Goal: Task Accomplishment & Management: Use online tool/utility

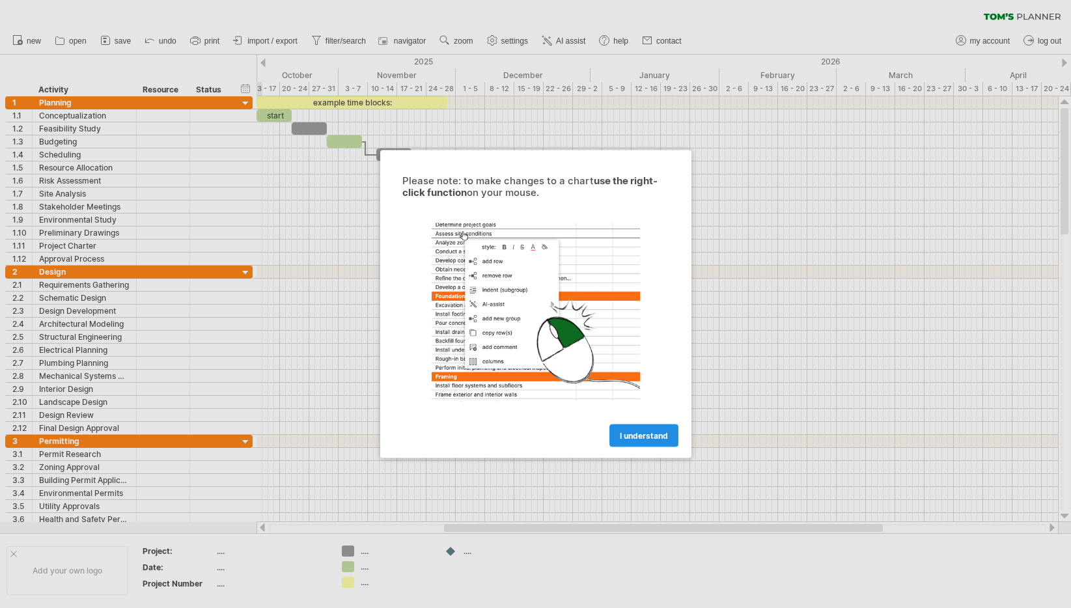
click at [648, 440] on span "I understand" at bounding box center [644, 436] width 48 height 10
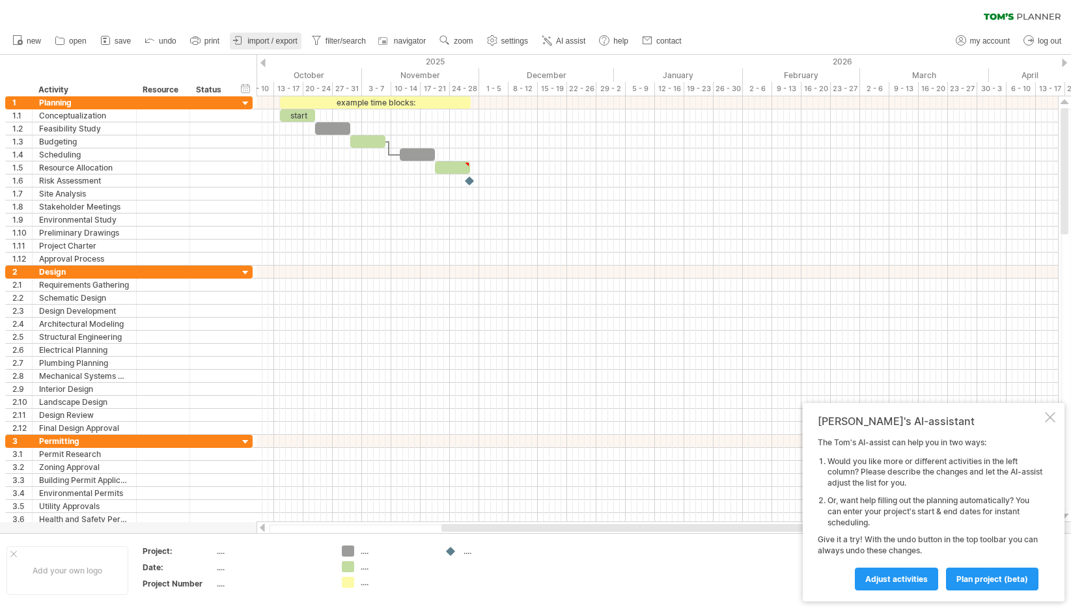
click at [274, 42] on span "import / export" at bounding box center [273, 40] width 50 height 9
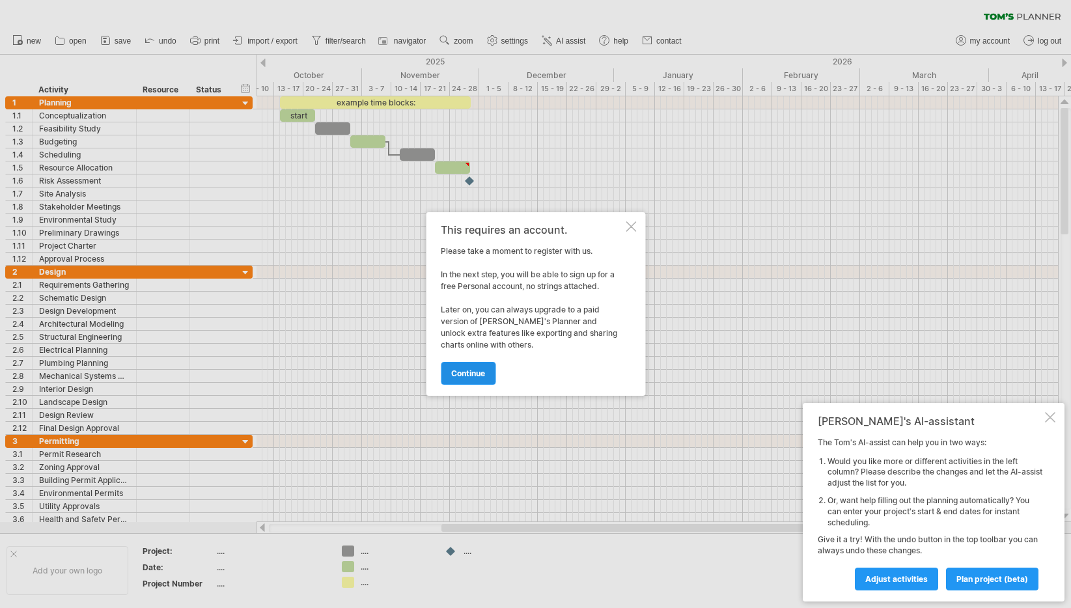
click at [466, 377] on span "continue" at bounding box center [468, 374] width 34 height 10
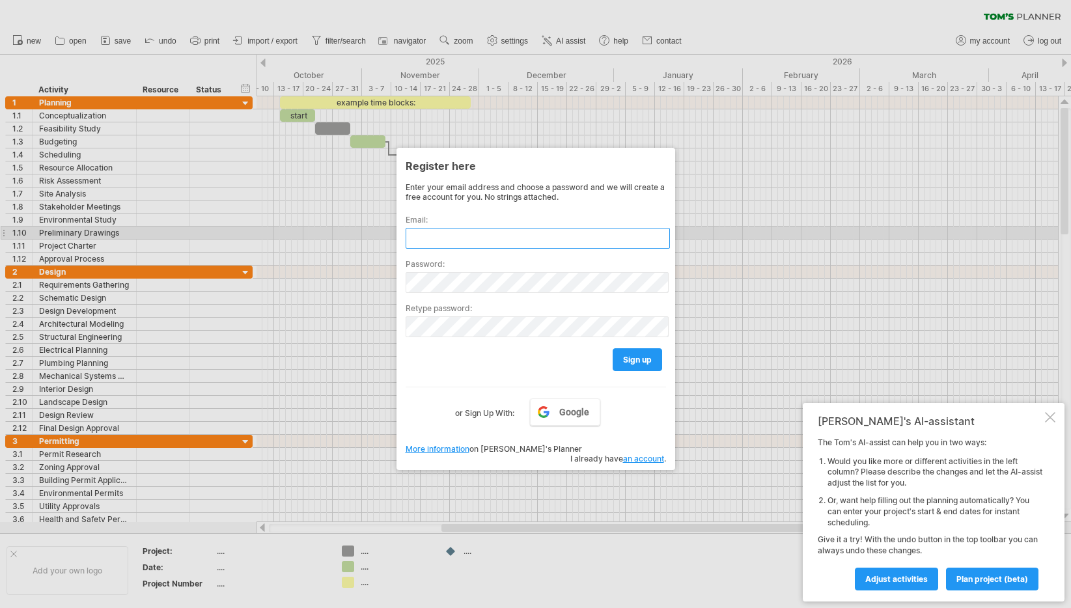
click at [457, 239] on input "text" at bounding box center [538, 238] width 264 height 21
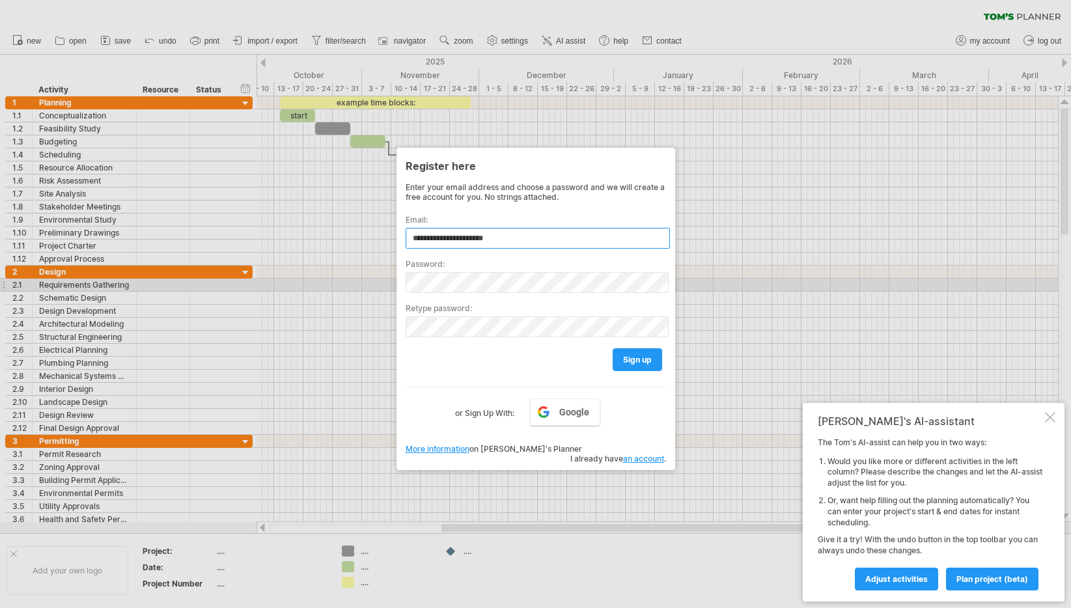
type input "**********"
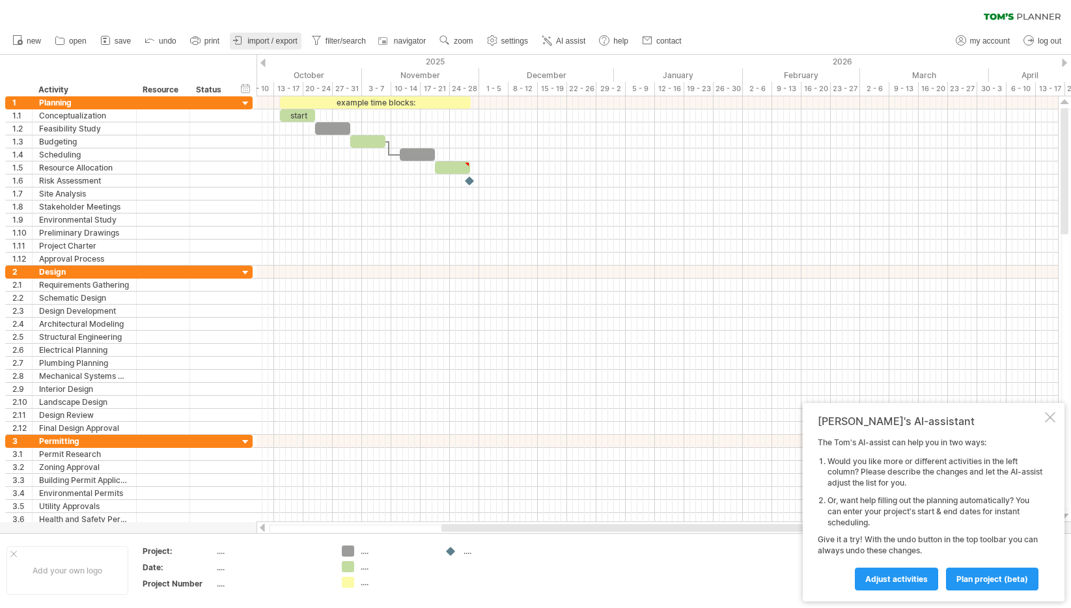
click at [266, 42] on span "import / export" at bounding box center [273, 40] width 50 height 9
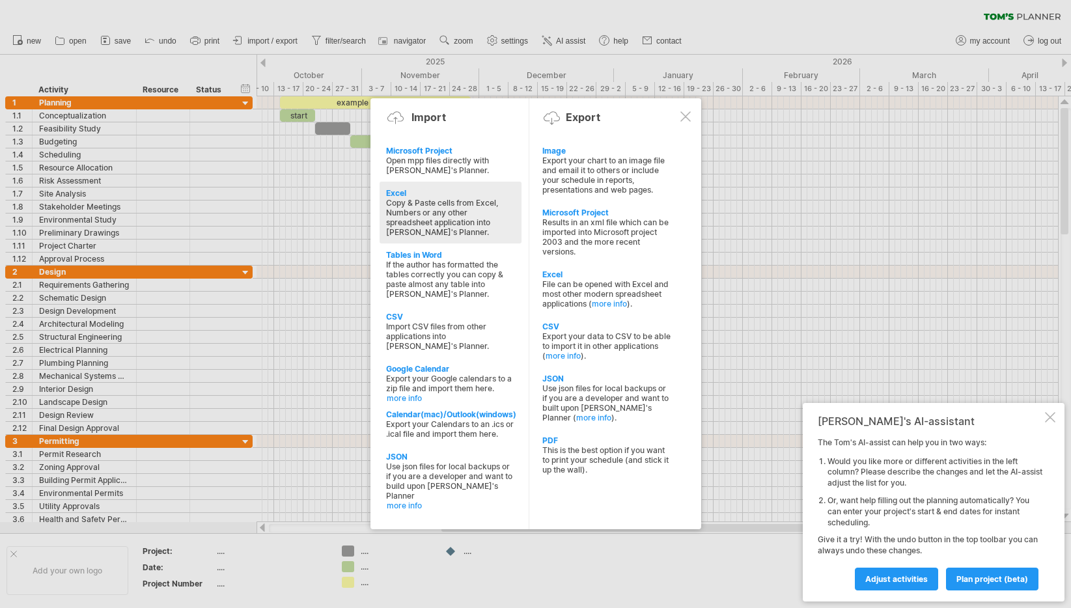
click at [448, 227] on div "Copy & Paste cells from Excel, Numbers or any other spreadsheet application int…" at bounding box center [450, 217] width 129 height 39
type textarea "**********"
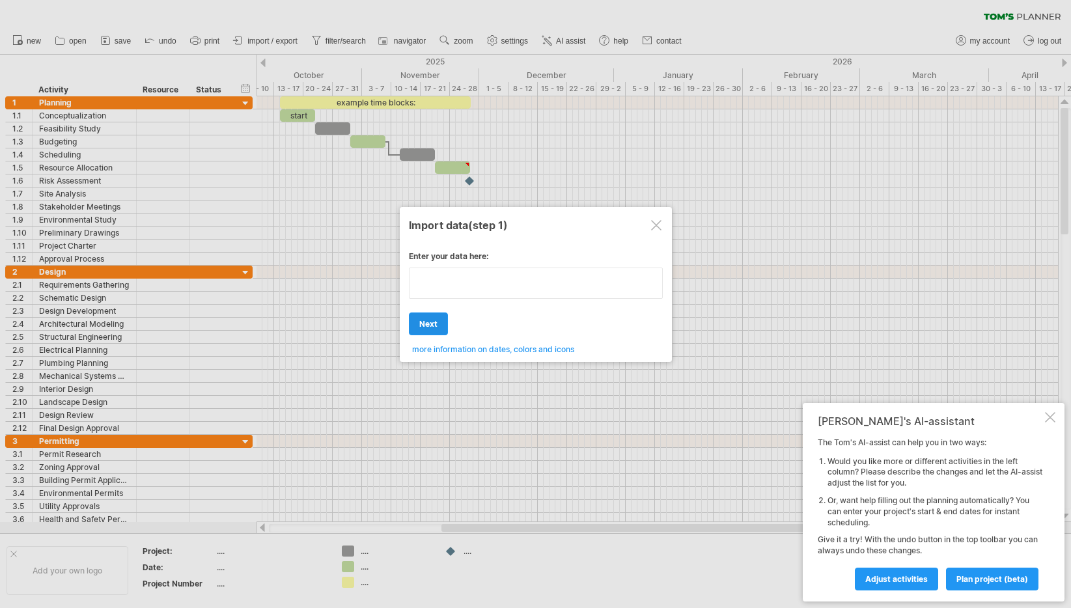
type textarea "**********"
click at [432, 316] on div "Enter your data here: Your data: Weekend days ' mon tue Hide weekend days" at bounding box center [536, 298] width 254 height 113
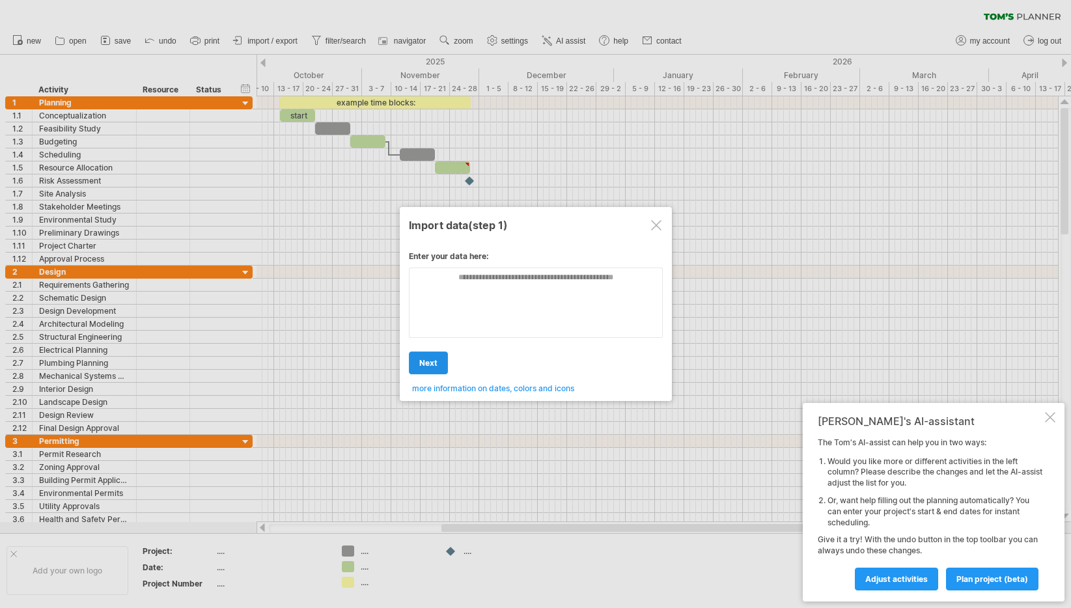
click at [428, 363] on span "next" at bounding box center [428, 363] width 18 height 10
click at [483, 284] on textarea at bounding box center [536, 303] width 254 height 70
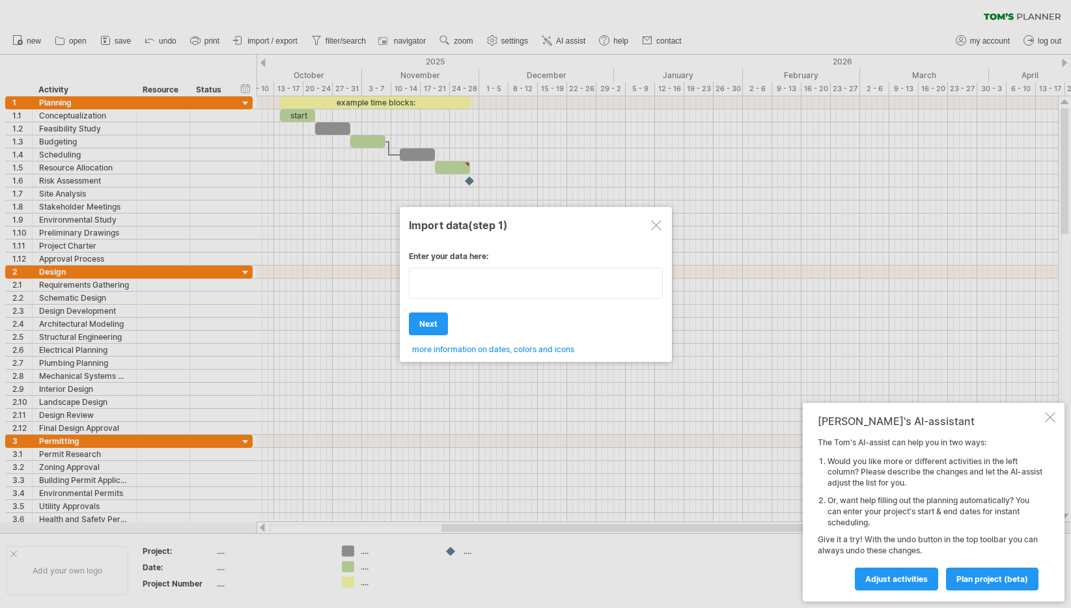
click at [483, 284] on textarea at bounding box center [536, 283] width 254 height 31
type textarea "**********"
click at [657, 229] on div at bounding box center [656, 225] width 10 height 10
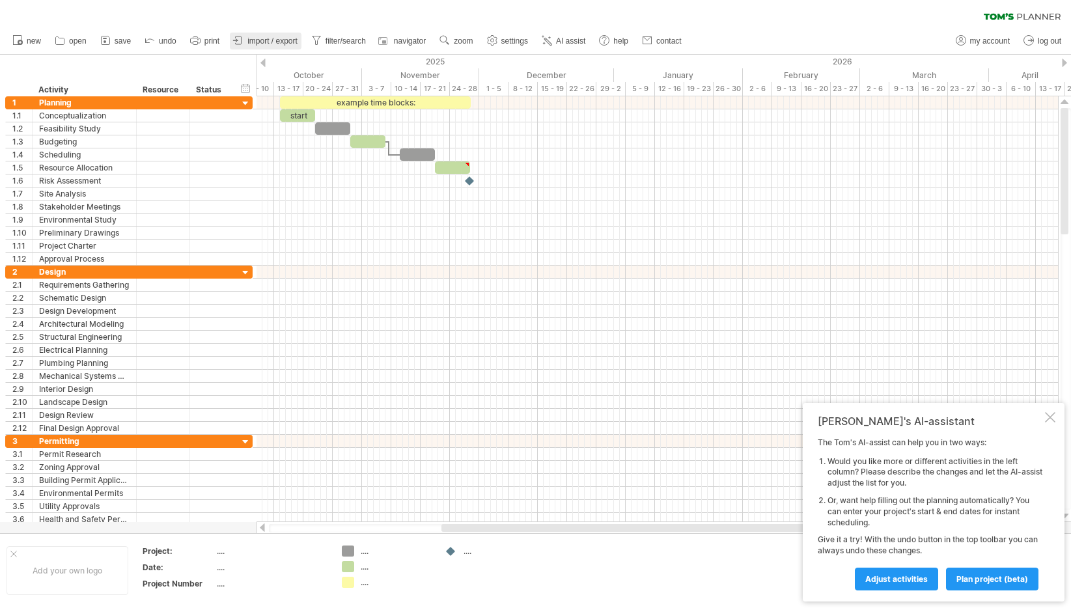
click at [289, 42] on span "import / export" at bounding box center [273, 40] width 50 height 9
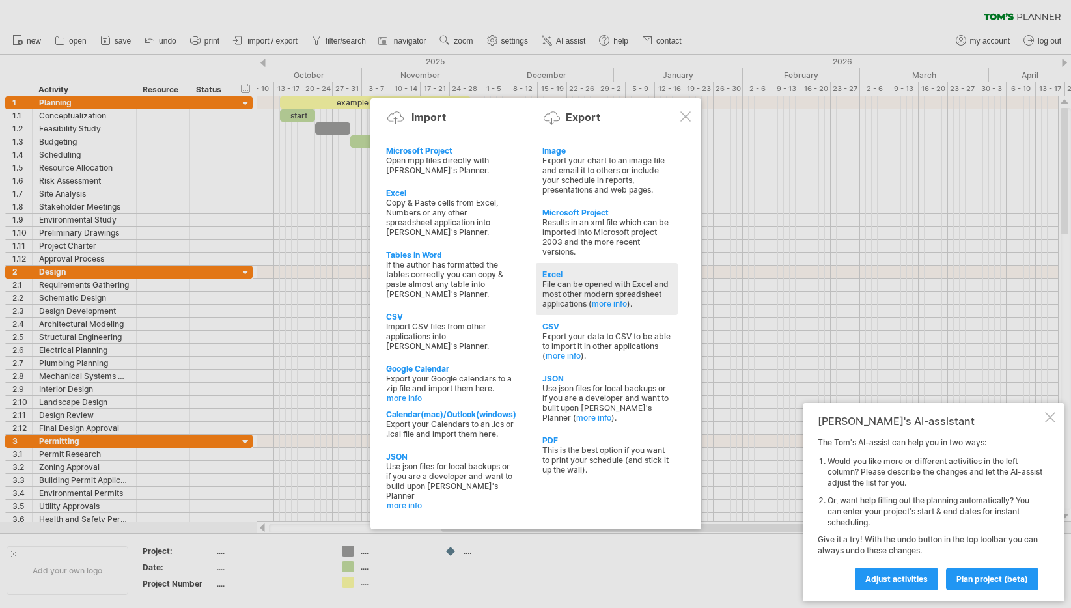
click at [610, 285] on div "File can be opened with Excel and most other modern spreadsheet applications ( …" at bounding box center [607, 293] width 129 height 29
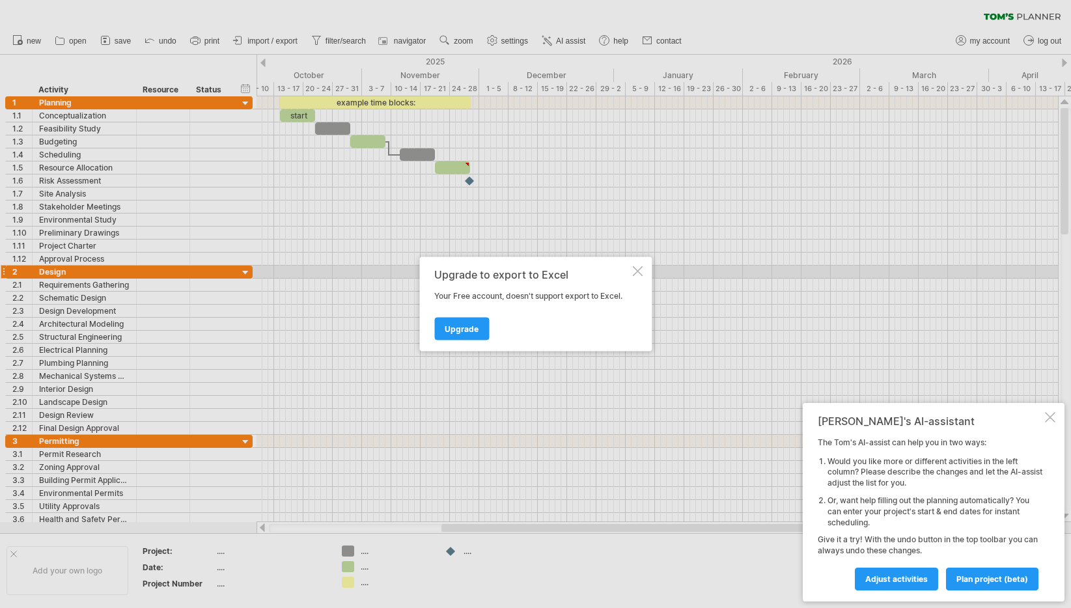
click at [637, 268] on div at bounding box center [637, 271] width 10 height 10
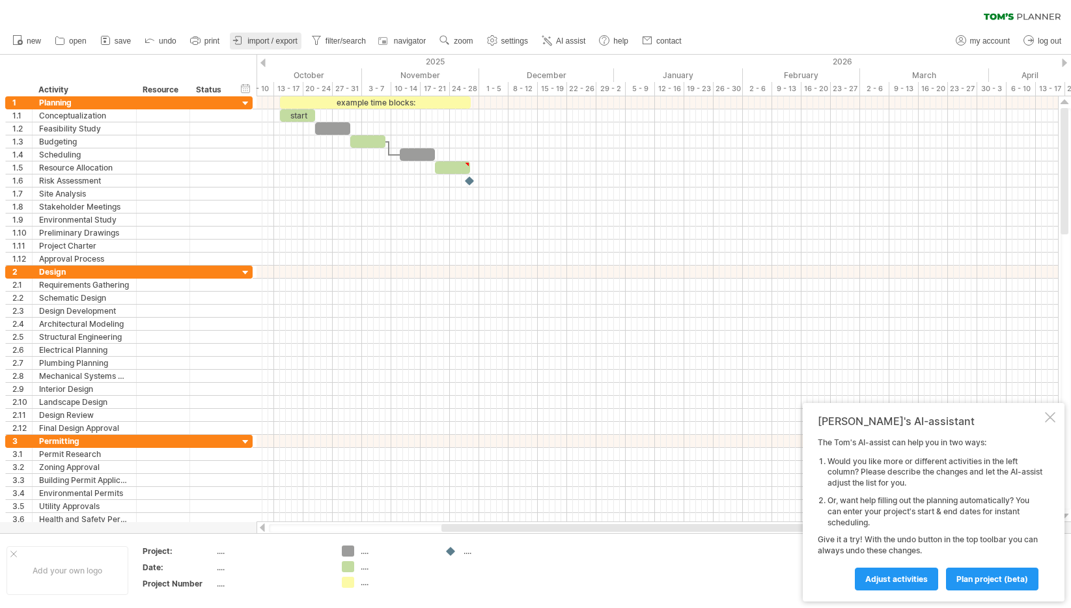
click at [289, 39] on span "import / export" at bounding box center [273, 40] width 50 height 9
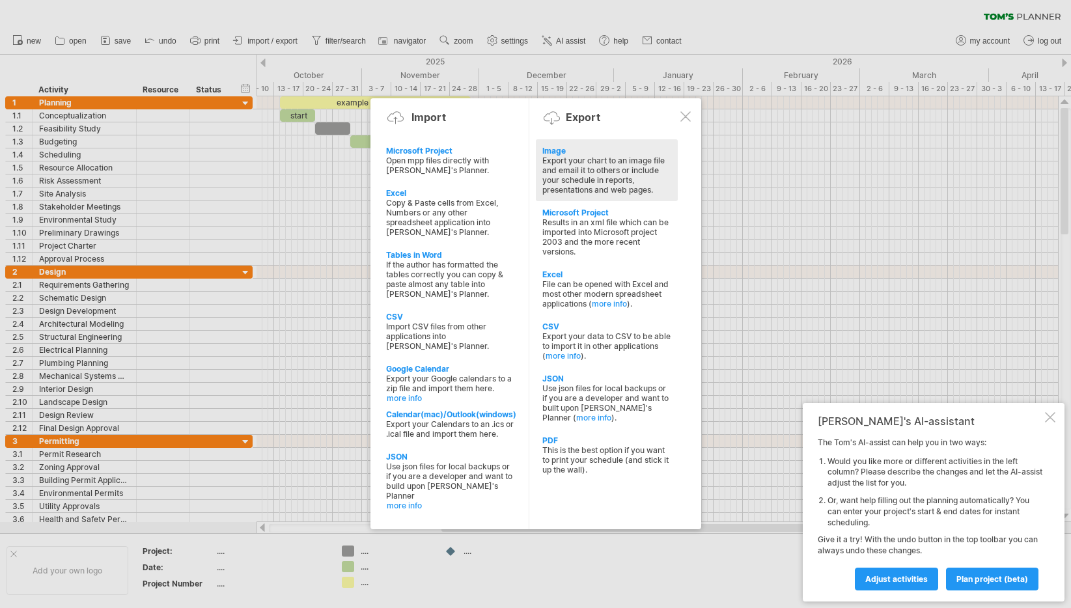
click at [616, 171] on div "Export your chart to an image file and email it to others or include your sched…" at bounding box center [607, 175] width 129 height 39
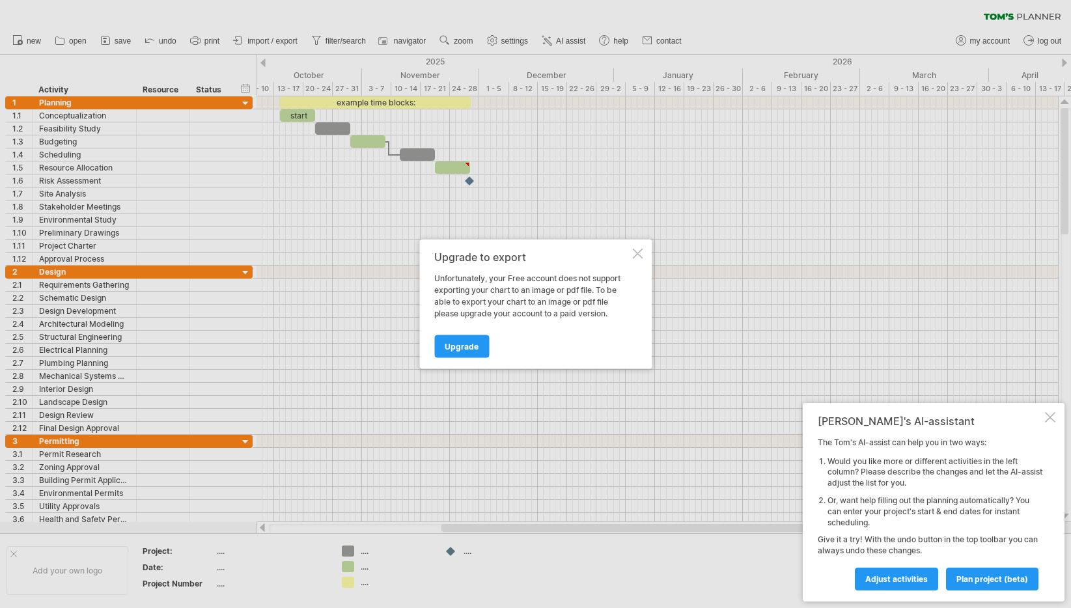
click at [642, 254] on div at bounding box center [637, 254] width 10 height 10
